Goal: Obtain resource: Download file/media

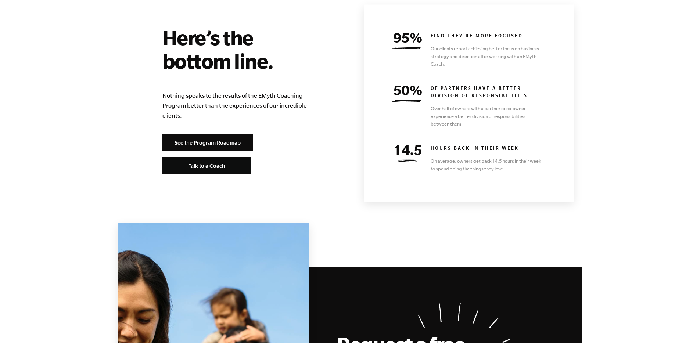
scroll to position [3224, 0]
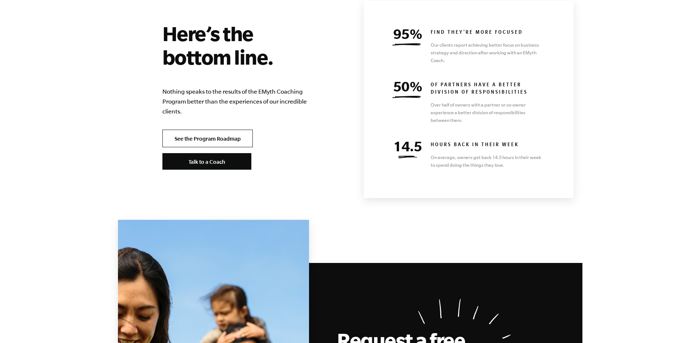
click at [195, 130] on link "See the Program Roadmap" at bounding box center [207, 139] width 90 height 18
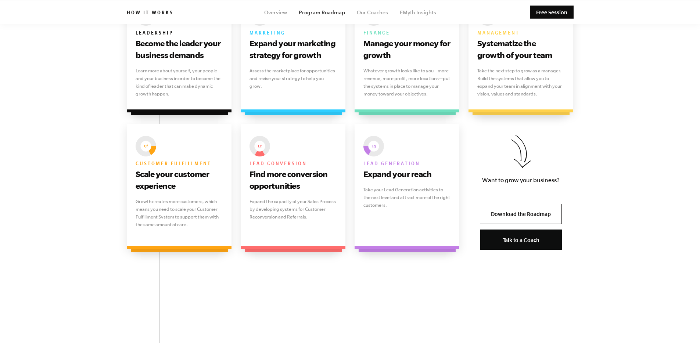
scroll to position [1097, 0]
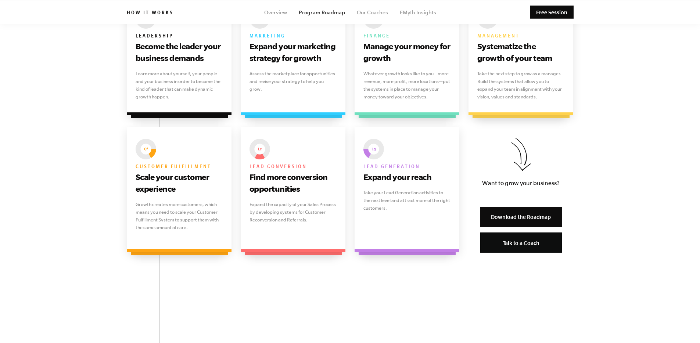
click at [546, 225] on link "Download the Roadmap" at bounding box center [521, 217] width 82 height 20
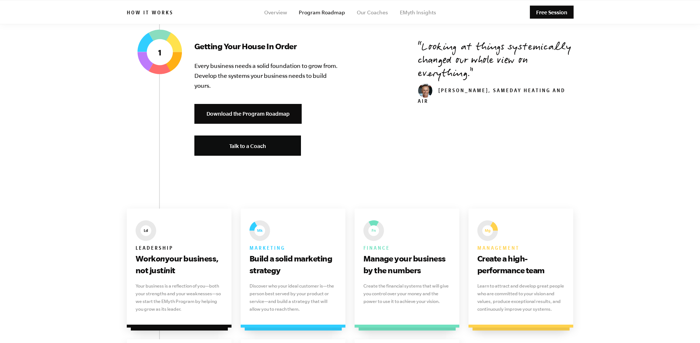
scroll to position [69, 0]
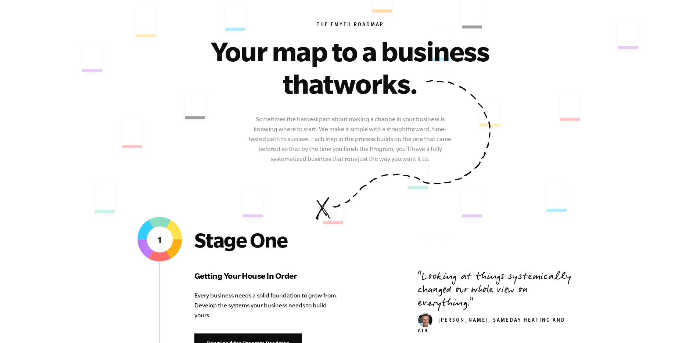
click at [363, 99] on span "works." at bounding box center [375, 83] width 84 height 31
click at [356, 99] on span "works." at bounding box center [375, 83] width 84 height 31
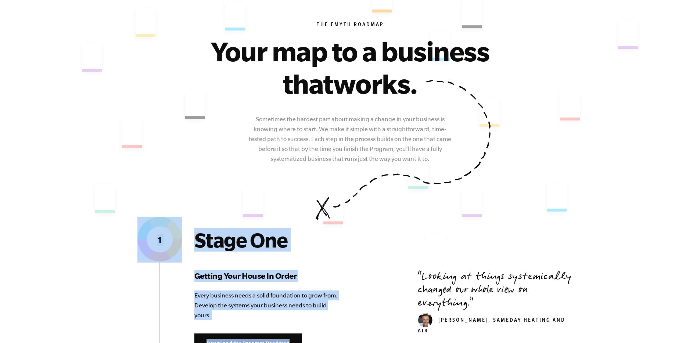
drag, startPoint x: 586, startPoint y: 181, endPoint x: 409, endPoint y: 229, distance: 183.9
drag, startPoint x: 409, startPoint y: 229, endPoint x: 504, endPoint y: 180, distance: 107.5
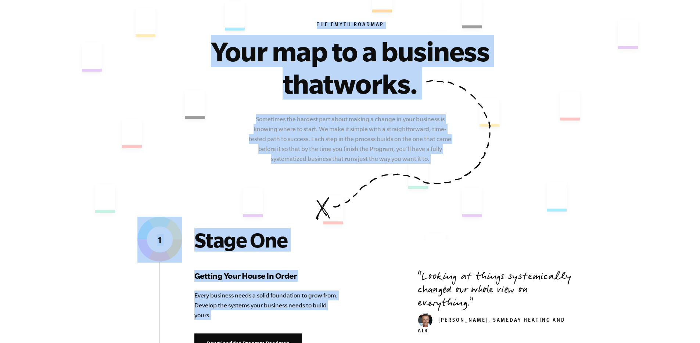
scroll to position [98, 0]
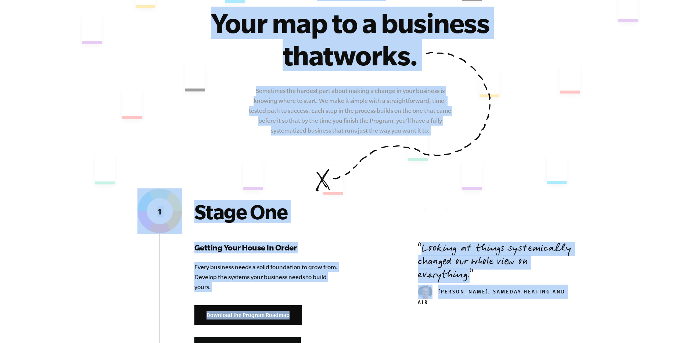
drag, startPoint x: 677, startPoint y: 11, endPoint x: 634, endPoint y: 292, distance: 283.7
click at [418, 71] on span "works." at bounding box center [375, 55] width 84 height 31
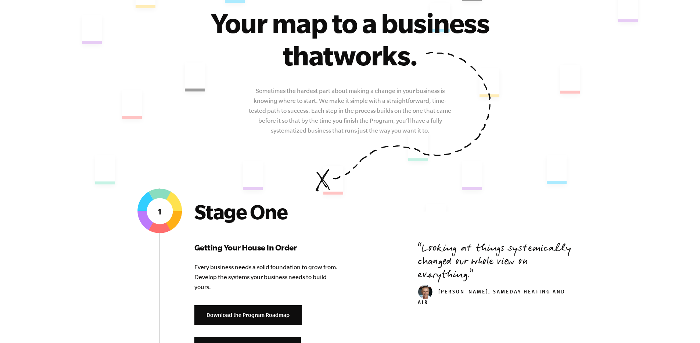
click at [418, 71] on span "works." at bounding box center [375, 55] width 84 height 31
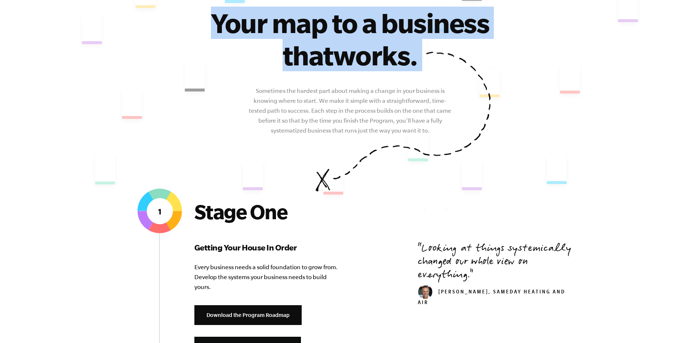
click at [418, 71] on span "works." at bounding box center [375, 55] width 84 height 31
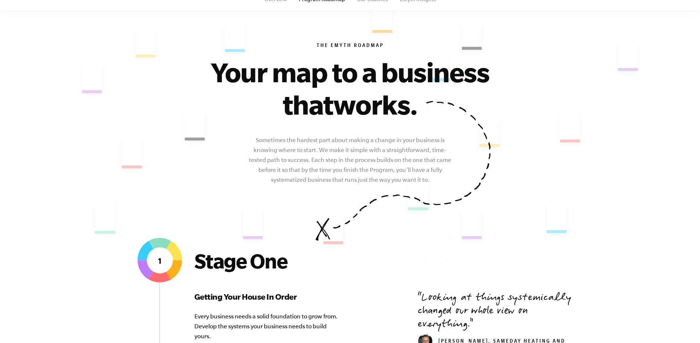
scroll to position [47, 0]
